Goal: Information Seeking & Learning: Learn about a topic

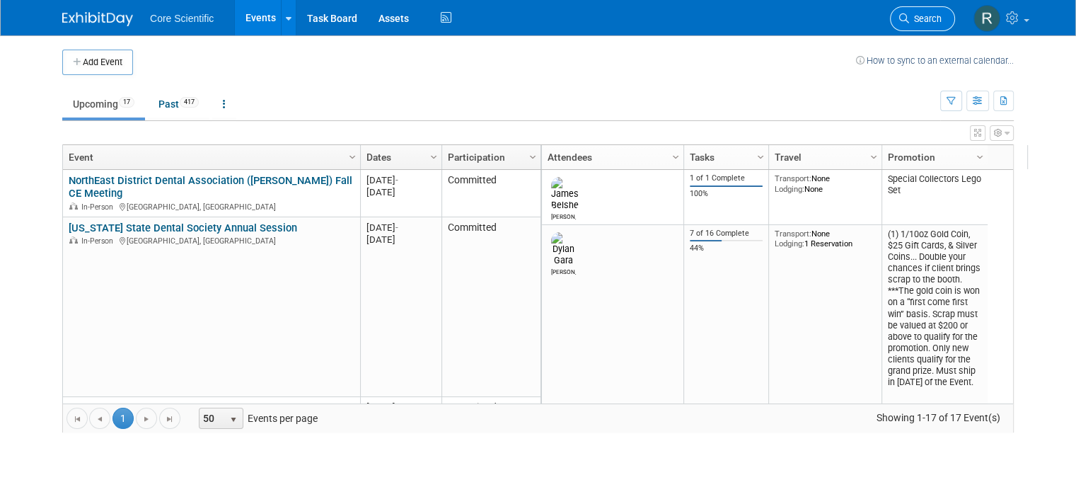
click at [934, 21] on span "Search" at bounding box center [925, 18] width 33 height 11
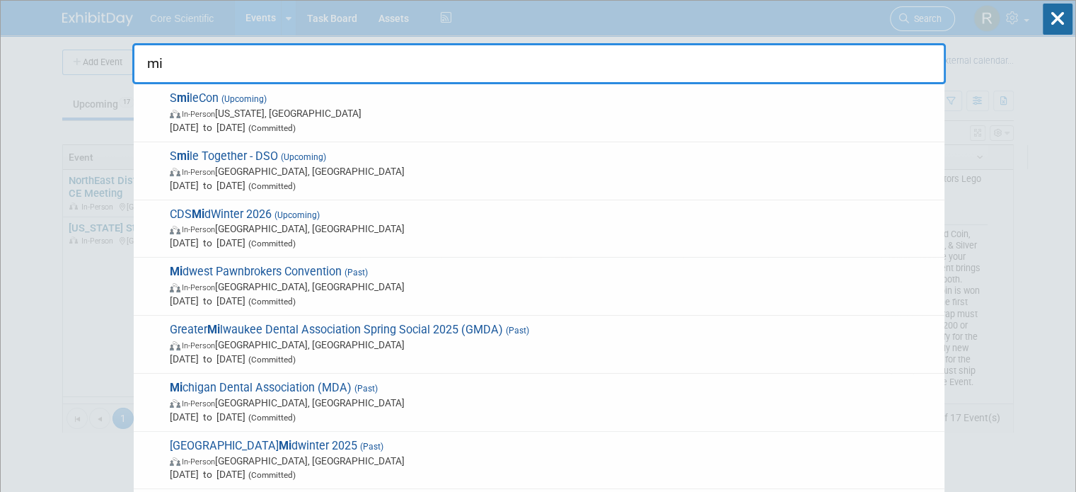
type input "m"
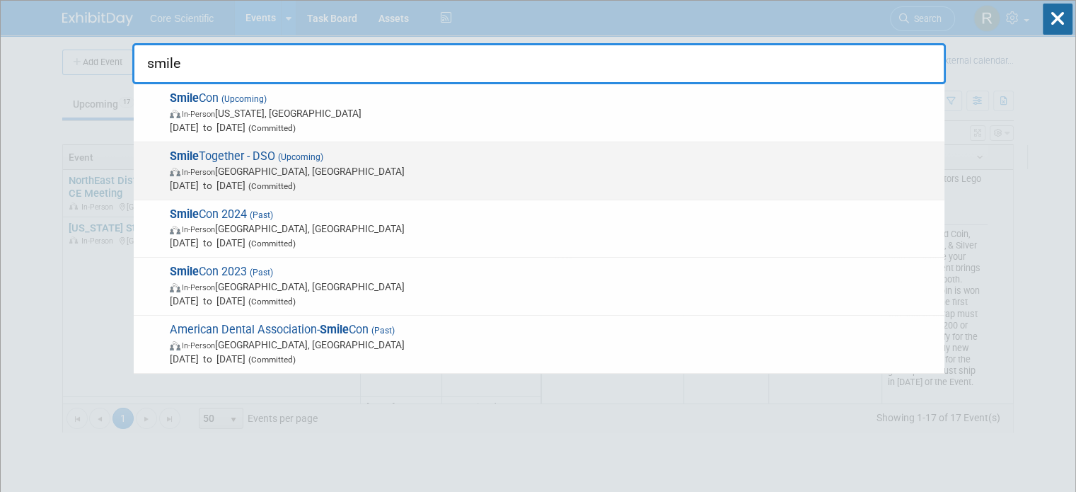
type input "smile"
click at [632, 144] on div "Smile Together - DSO (Upcoming) In-Person [GEOGRAPHIC_DATA], [GEOGRAPHIC_DATA] …" at bounding box center [539, 171] width 811 height 58
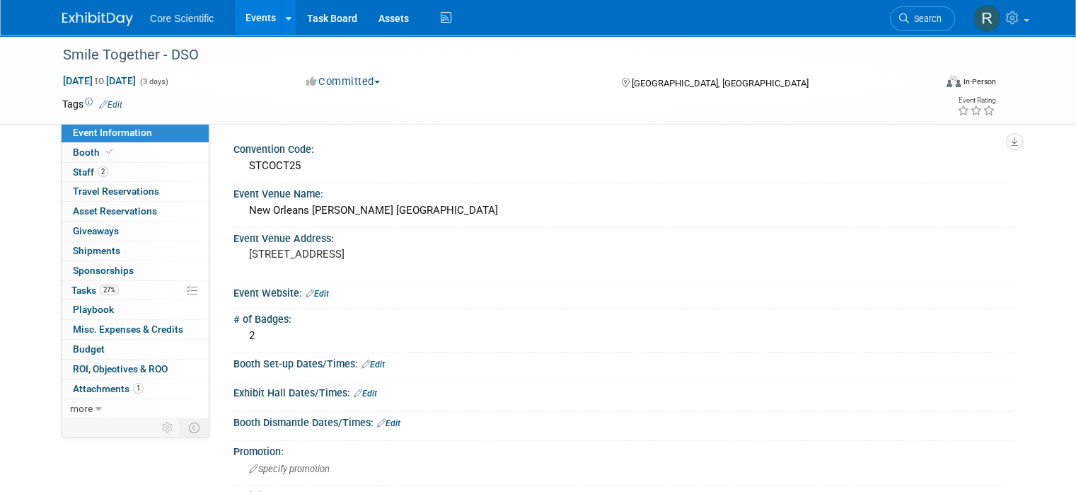
drag, startPoint x: 13, startPoint y: 438, endPoint x: 0, endPoint y: 335, distance: 103.4
click at [108, 286] on link "27% Tasks 27%" at bounding box center [135, 290] width 147 height 19
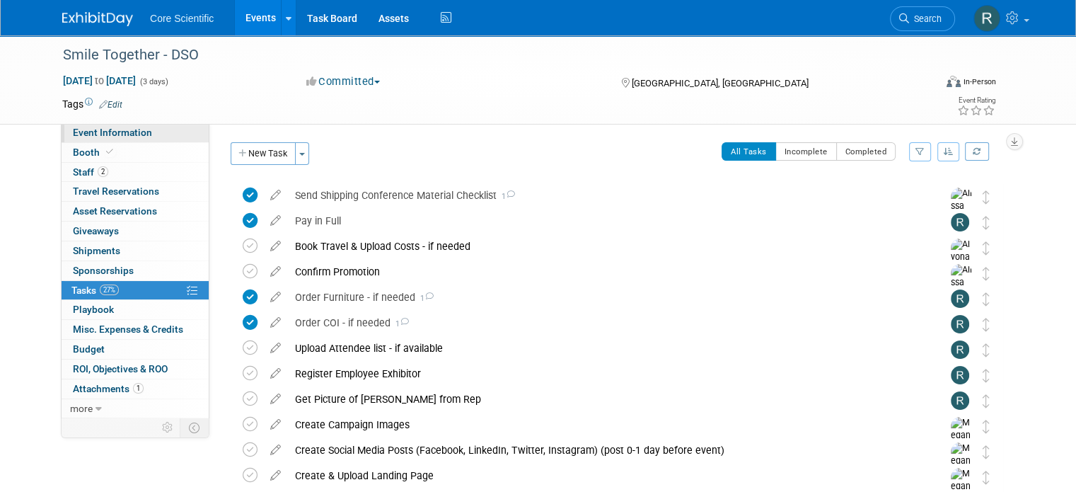
click at [144, 141] on link "Event Information" at bounding box center [135, 132] width 147 height 19
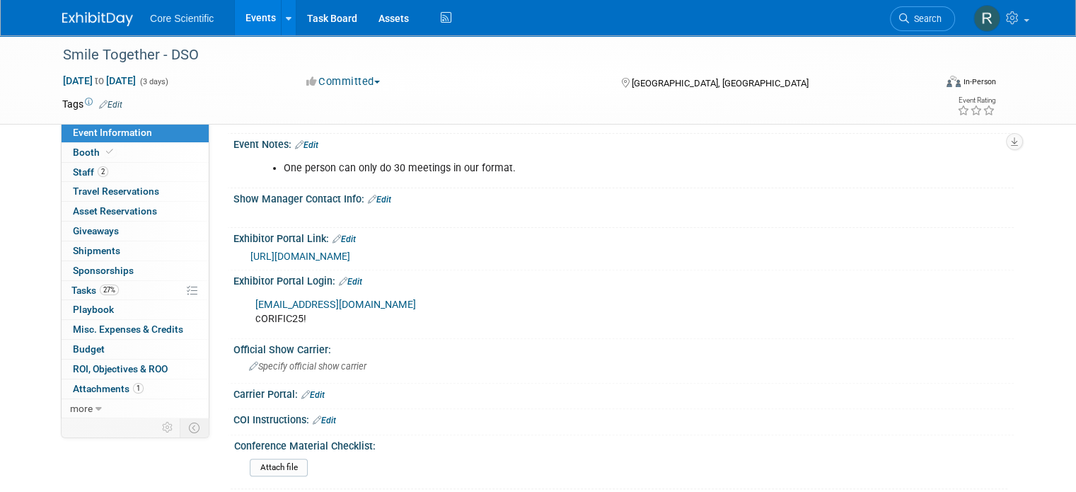
scroll to position [407, 0]
click at [350, 253] on link "https://matchmaking.grip.events/smiletogether/event-login" at bounding box center [300, 254] width 100 height 11
